Goal: Task Accomplishment & Management: Use online tool/utility

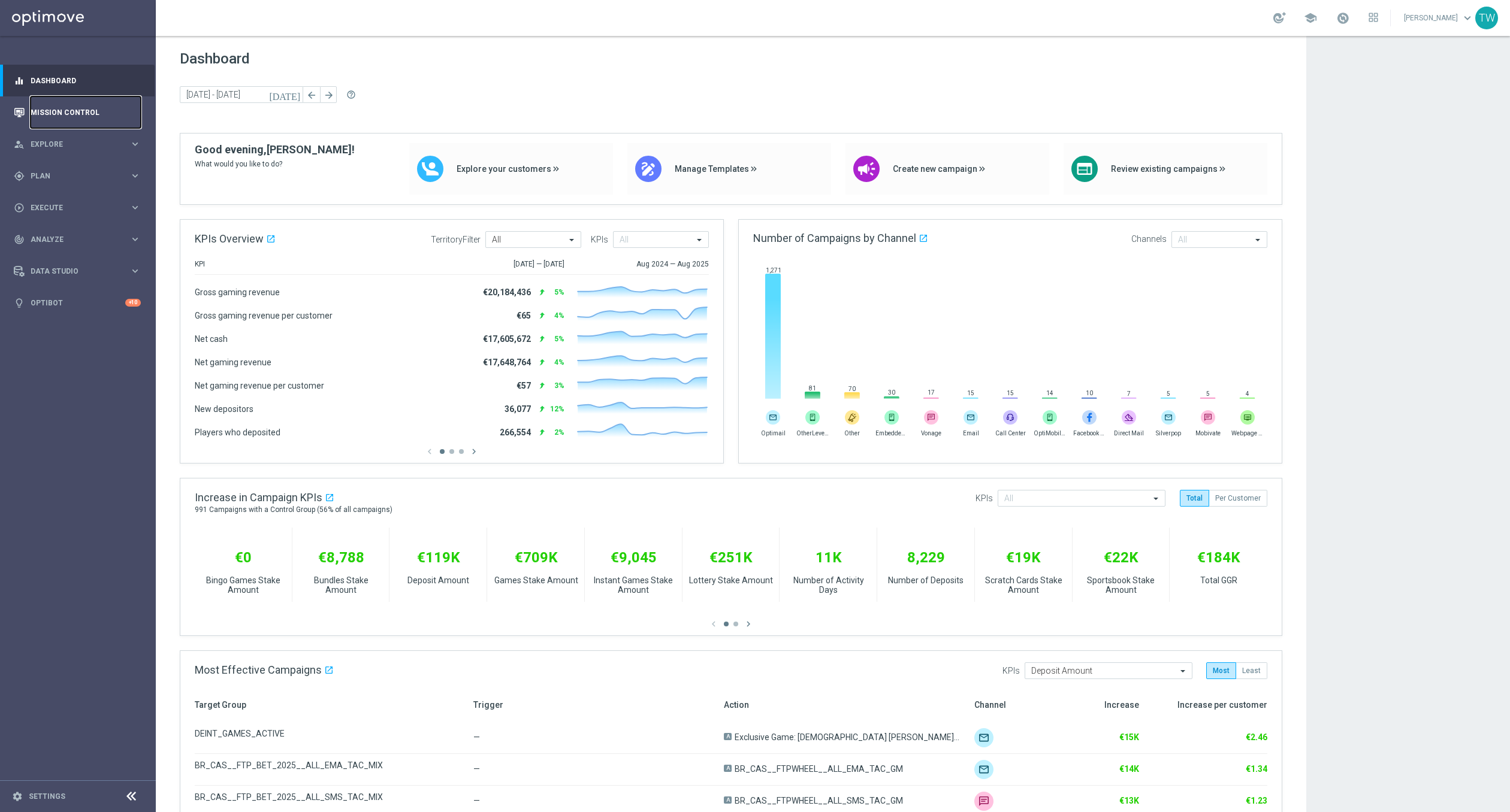
click at [94, 119] on link "Mission Control" at bounding box center [85, 113] width 110 height 32
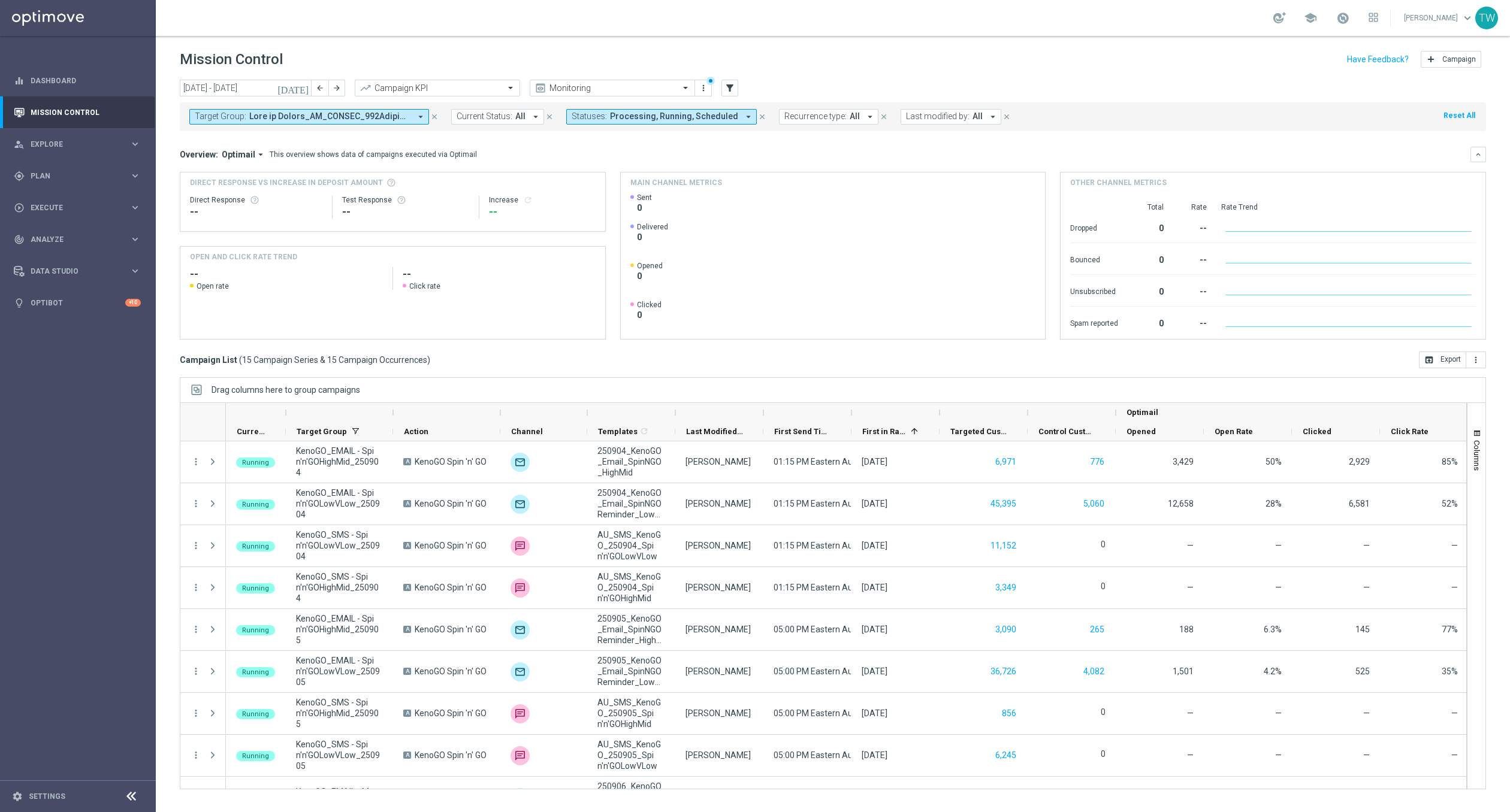
click at [758, 116] on icon "close" at bounding box center [762, 117] width 9 height 9
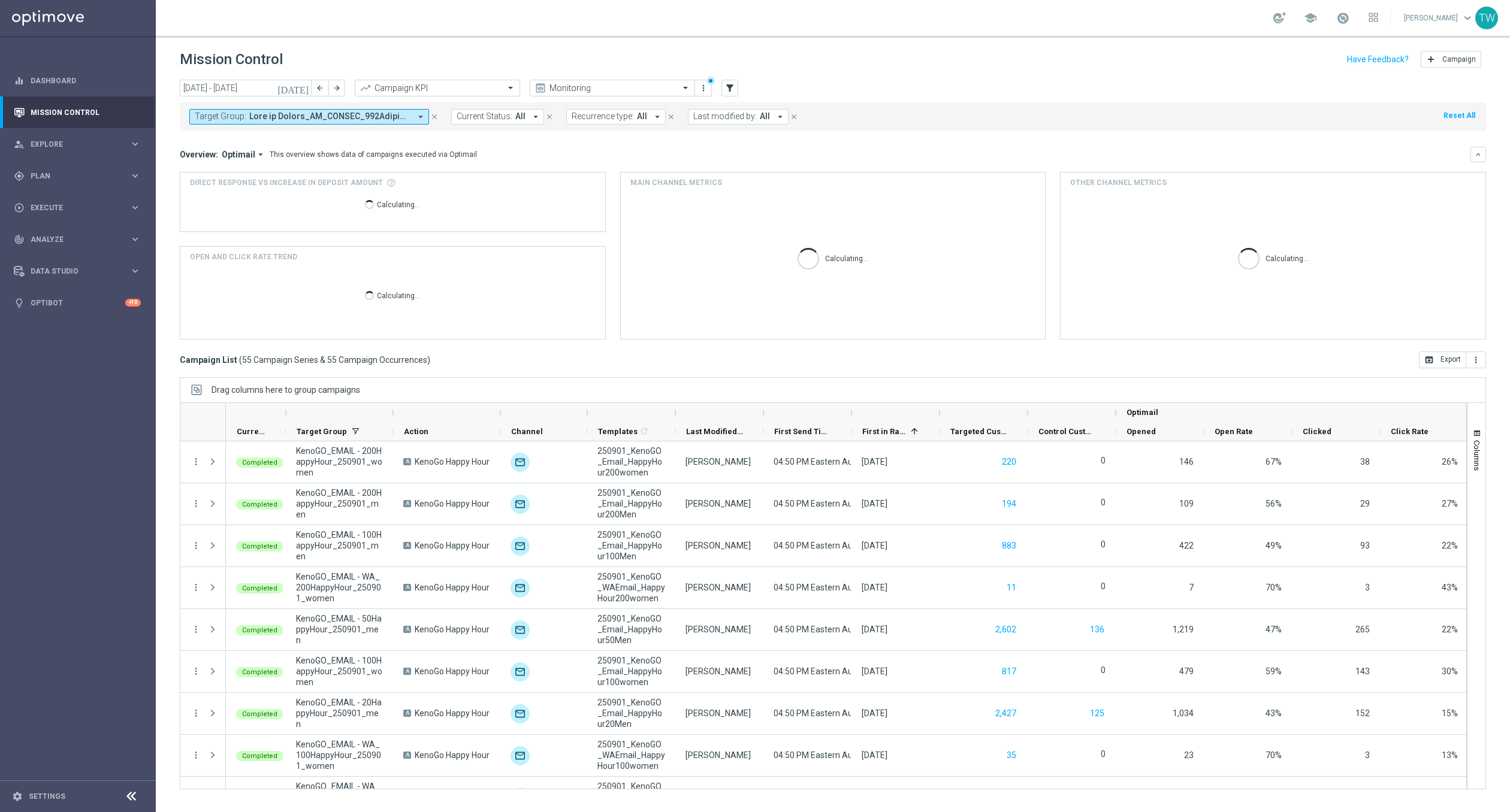
click at [399, 116] on span at bounding box center [329, 116] width 161 height 10
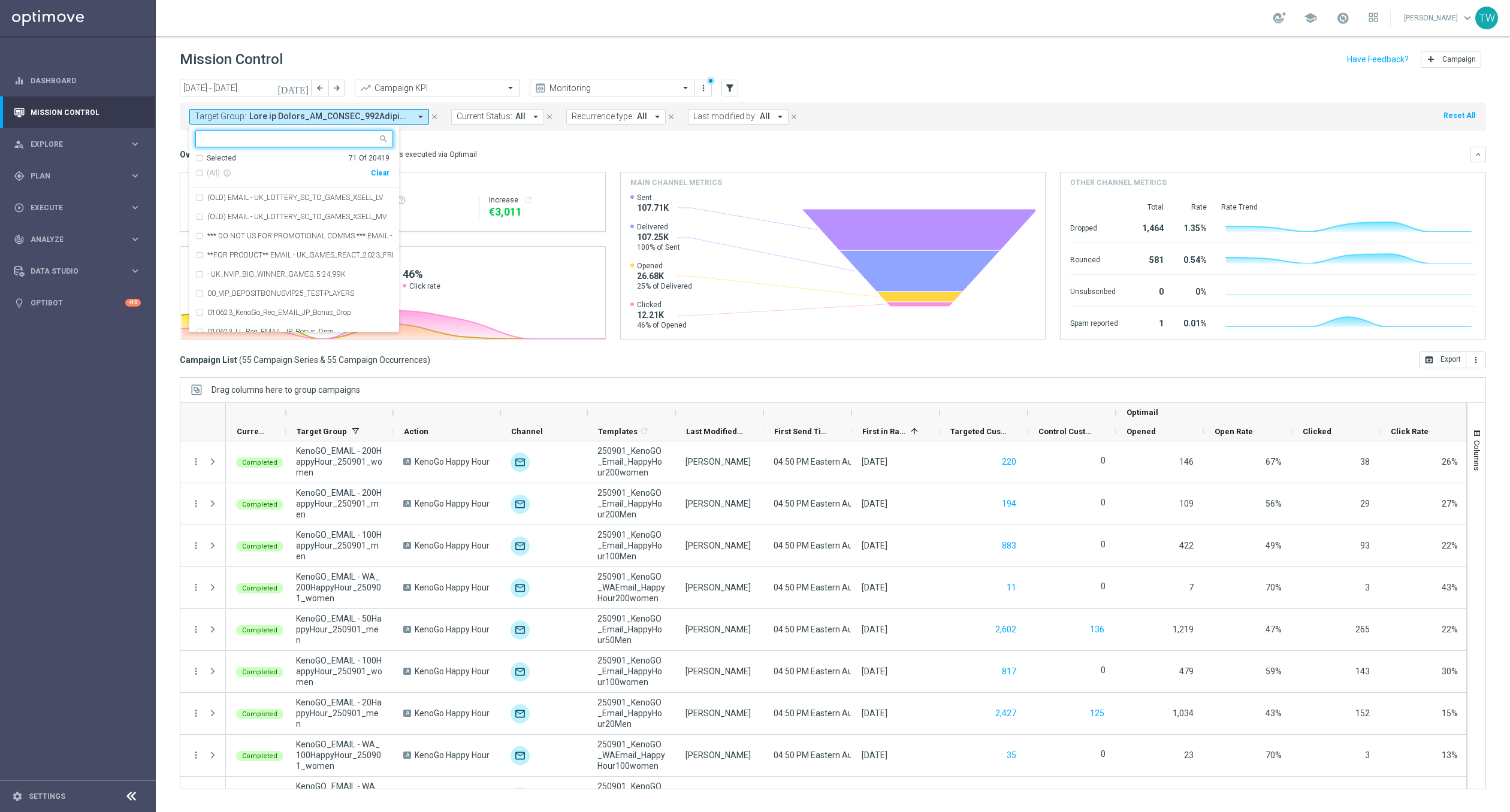
click at [0, 0] on div "Clear" at bounding box center [0, 0] width 0 height 0
click at [304, 136] on input "text" at bounding box center [289, 139] width 175 height 10
click at [221, 154] on div "Selected" at bounding box center [221, 158] width 29 height 10
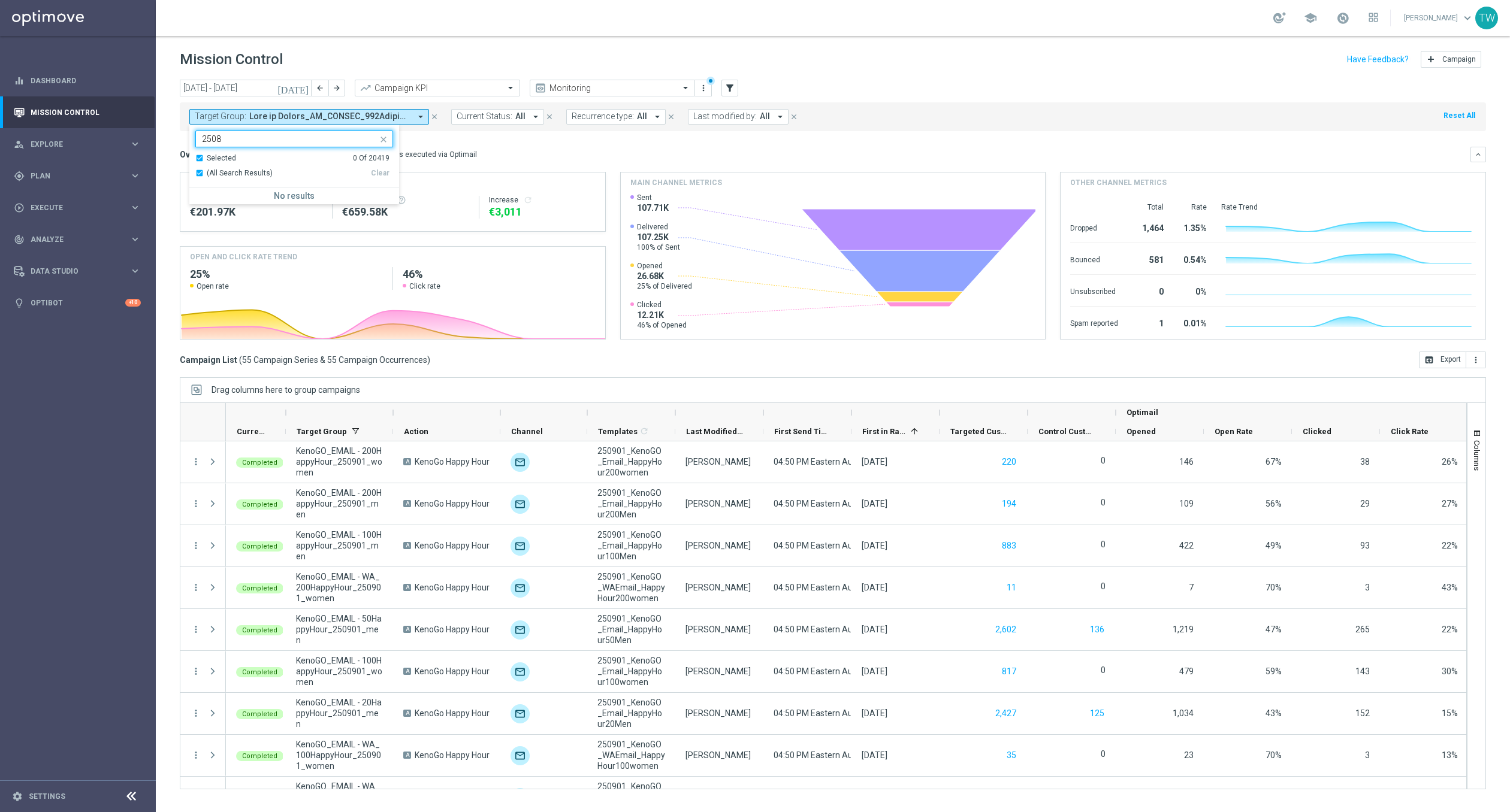
click at [213, 156] on div "Selected" at bounding box center [221, 158] width 29 height 10
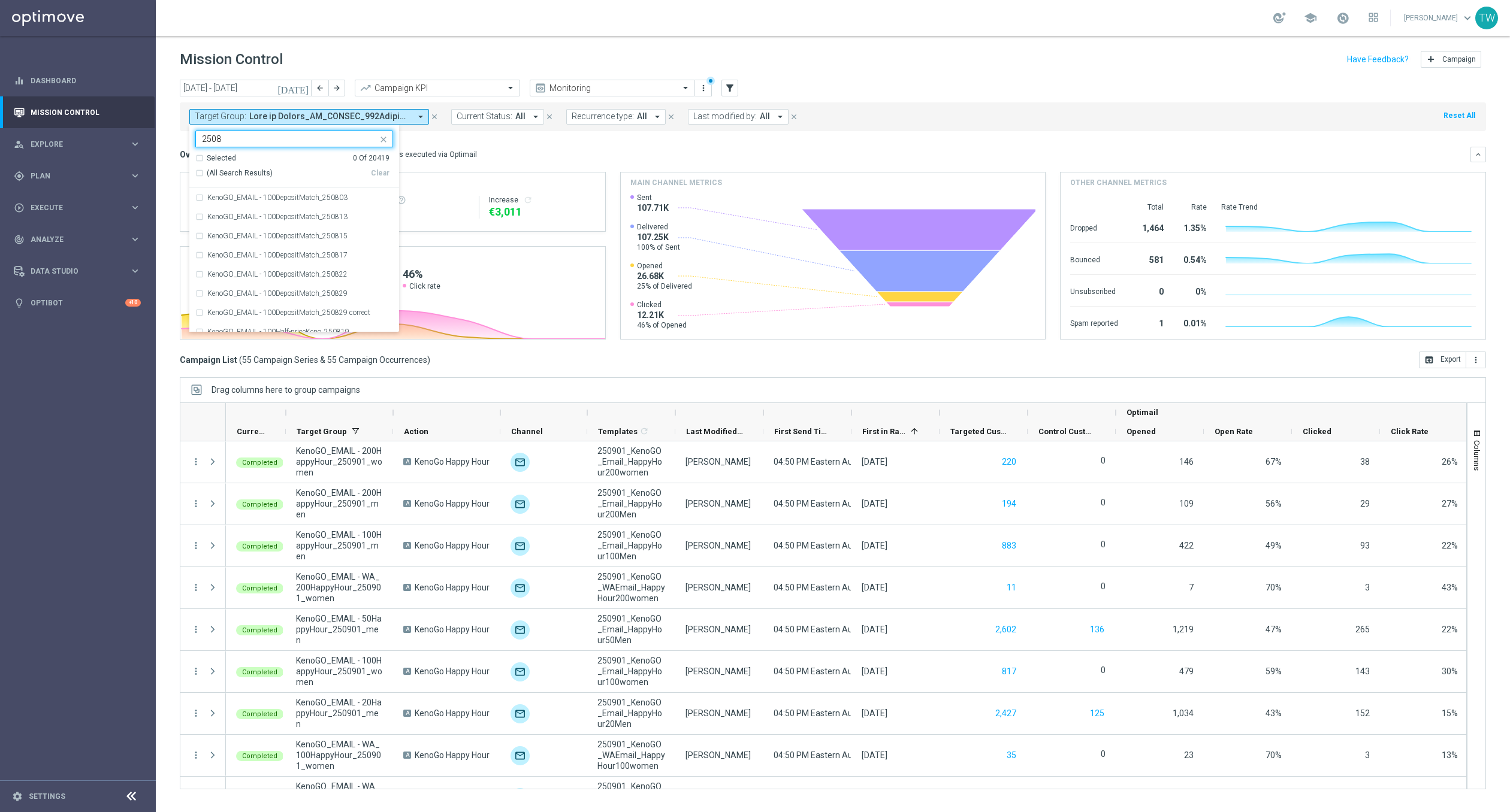
click at [224, 173] on span "(All Search Results)" at bounding box center [239, 173] width 66 height 10
type input "2508"
click at [503, 143] on mini-dashboard "Overview: Optimail arrow_drop_down This overview shows data of campaigns execut…" at bounding box center [832, 241] width 1306 height 221
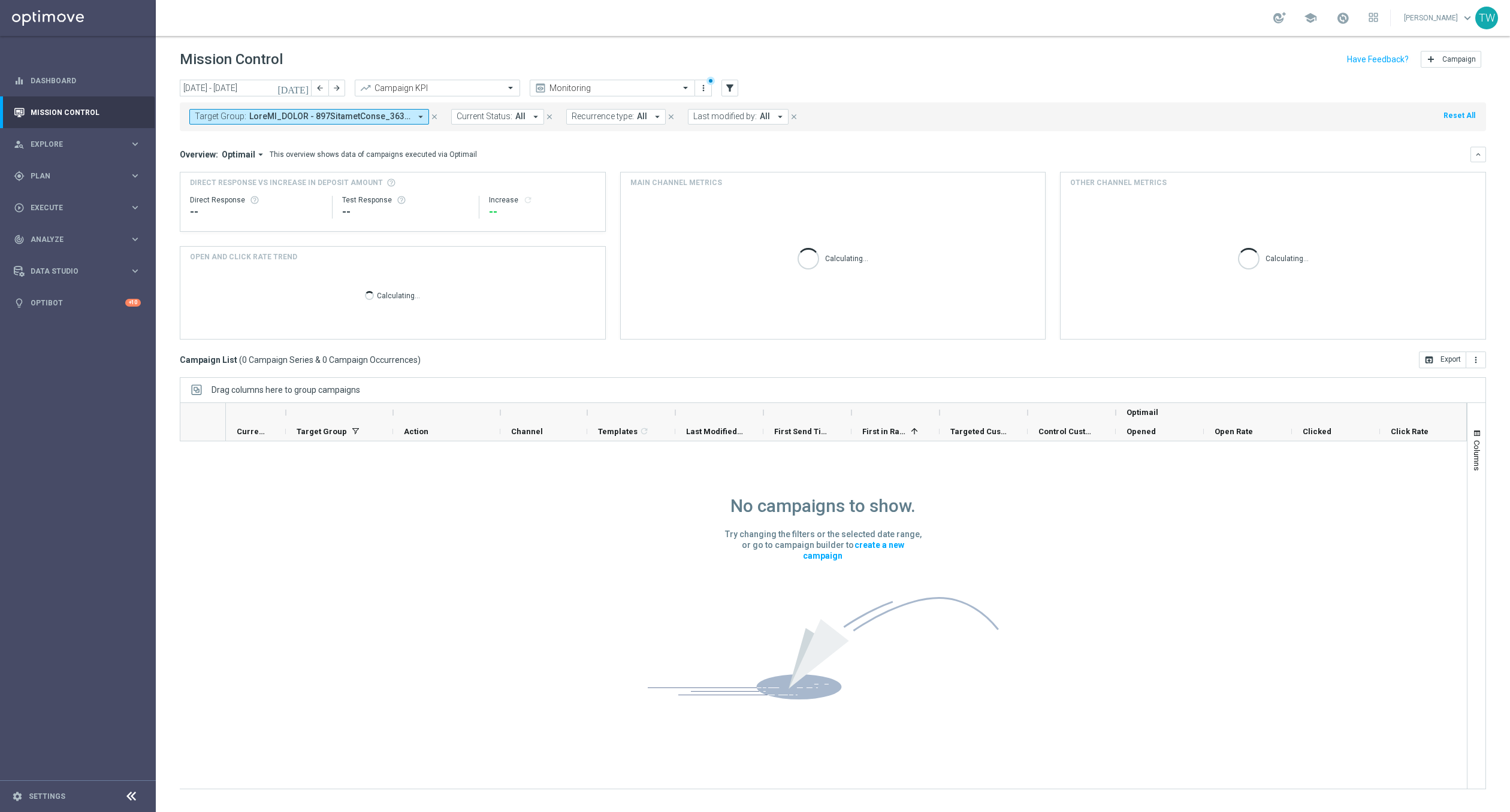
click at [302, 87] on icon "[DATE]" at bounding box center [293, 88] width 33 height 11
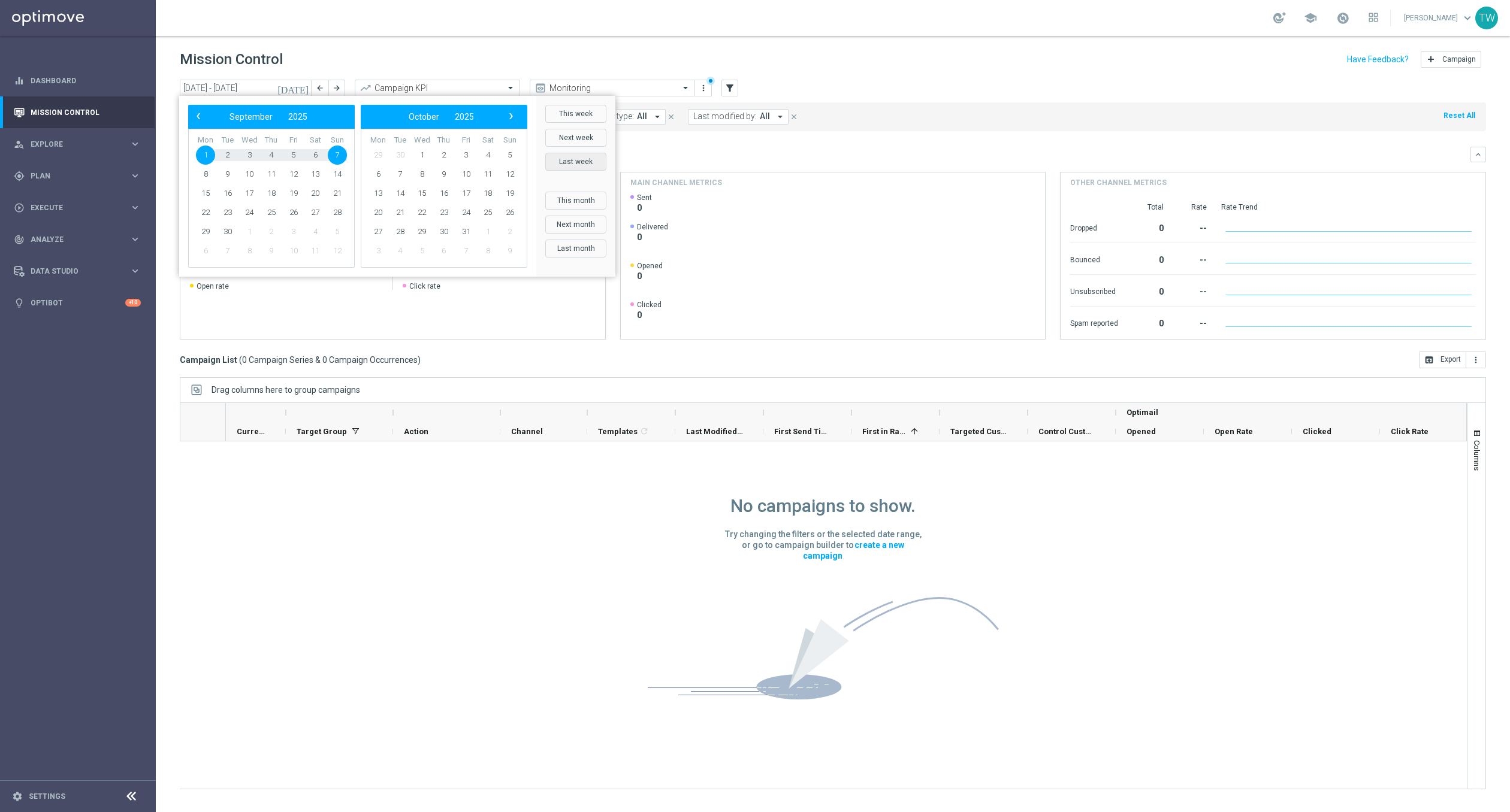
click at [575, 160] on button "Last week" at bounding box center [576, 161] width 61 height 18
type input "[DATE] - [DATE]"
